Goal: Find specific page/section: Find specific page/section

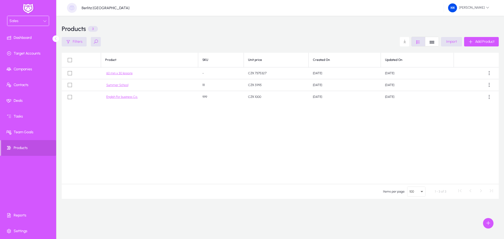
click at [26, 7] on img at bounding box center [28, 8] width 13 height 11
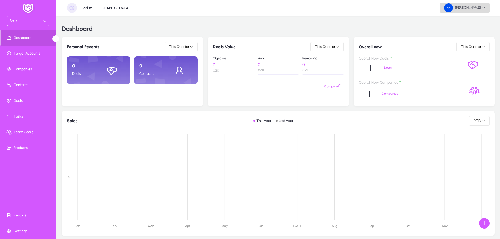
click at [481, 8] on span "[PERSON_NAME]" at bounding box center [464, 7] width 41 height 9
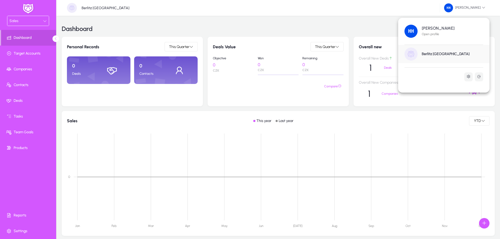
click at [432, 52] on h1 "Berlitz [GEOGRAPHIC_DATA]" at bounding box center [445, 54] width 48 height 5
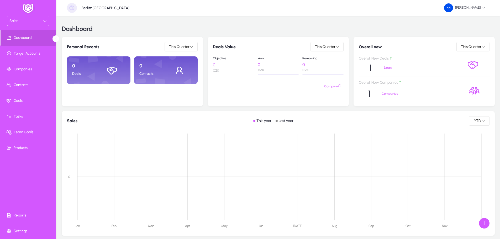
click at [44, 19] on icon at bounding box center [45, 21] width 4 height 4
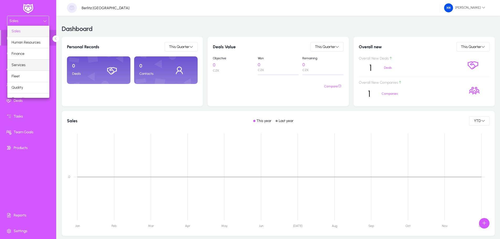
scroll to position [18, 0]
click at [29, 88] on mat-option "Marketing" at bounding box center [28, 92] width 42 height 11
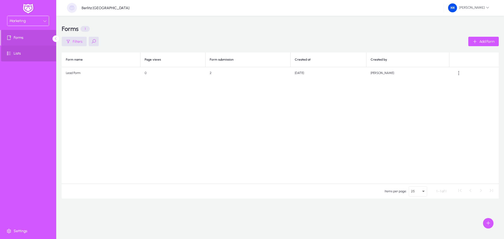
click at [27, 54] on span "Lists" at bounding box center [29, 53] width 56 height 5
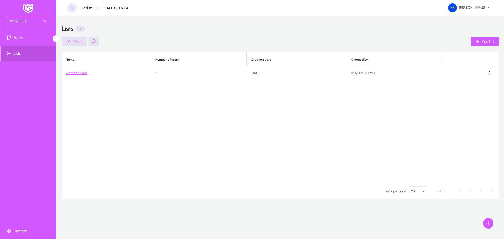
click at [72, 72] on link "Cz Main Queue" at bounding box center [77, 73] width 22 height 4
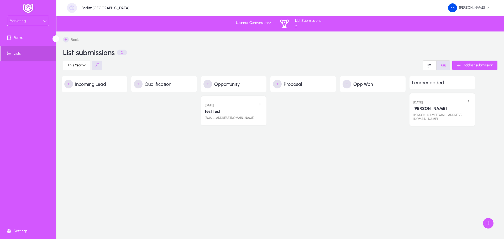
click at [23, 116] on div "Marketing Forms Lists Settings" at bounding box center [28, 119] width 56 height 239
click at [69, 8] on img at bounding box center [72, 8] width 10 height 10
click at [26, 8] on img at bounding box center [28, 8] width 13 height 11
